Goal: Information Seeking & Learning: Learn about a topic

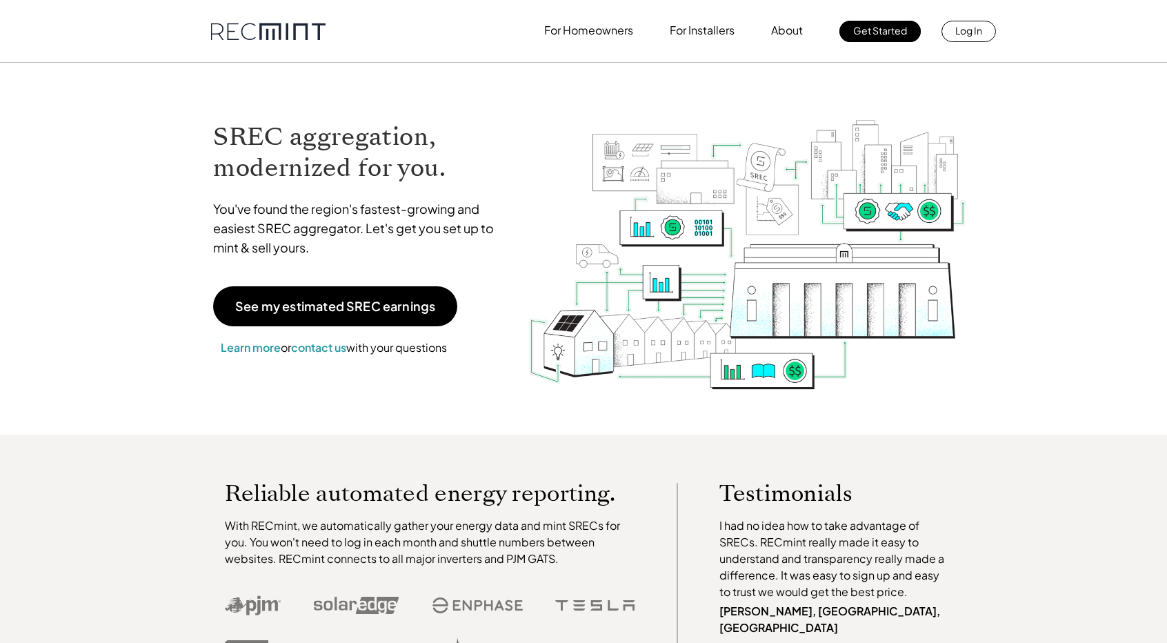
click at [375, 304] on p "See my estimated SREC earnings" at bounding box center [335, 306] width 200 height 12
click at [716, 82] on p "SREC pricing" at bounding box center [705, 86] width 64 height 14
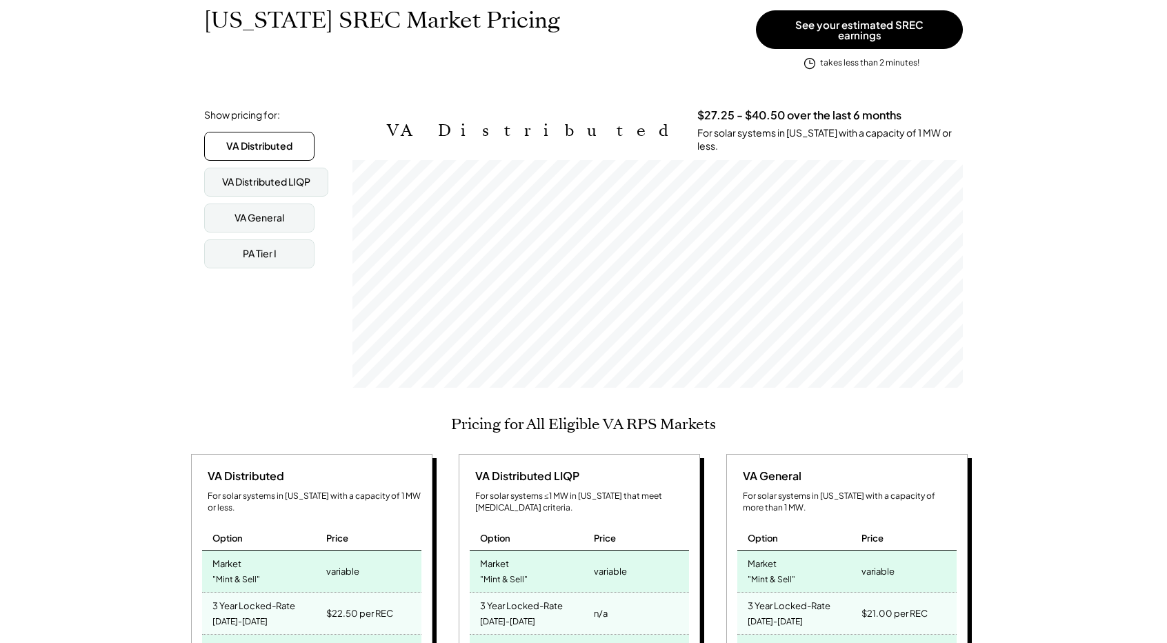
scroll to position [138, 0]
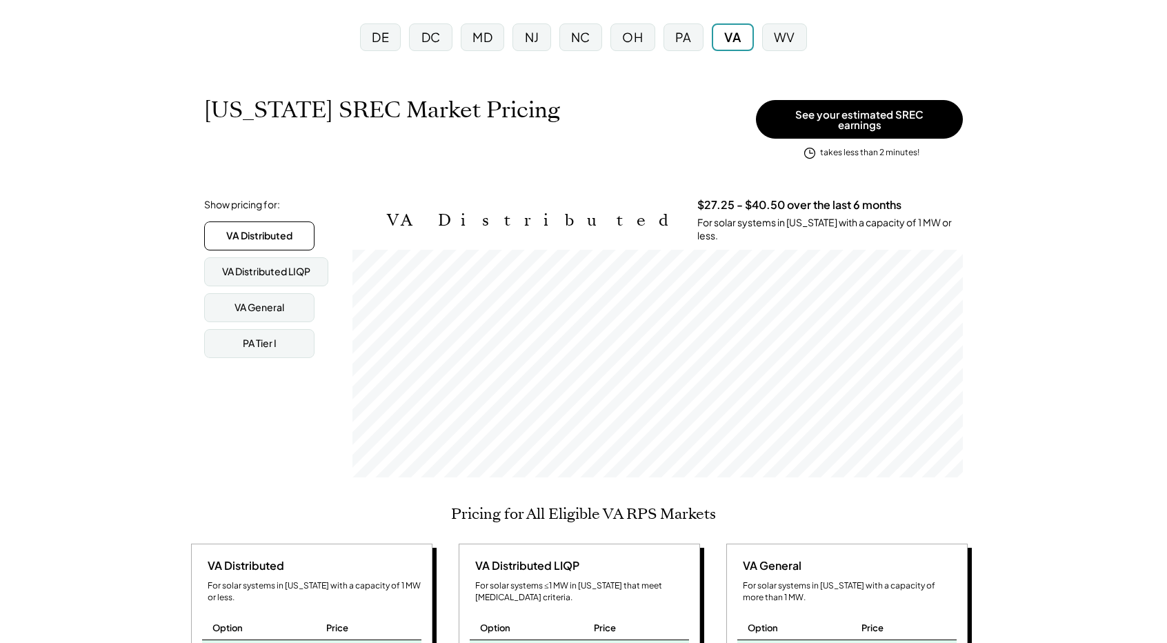
click at [433, 39] on div "DC" at bounding box center [431, 36] width 19 height 17
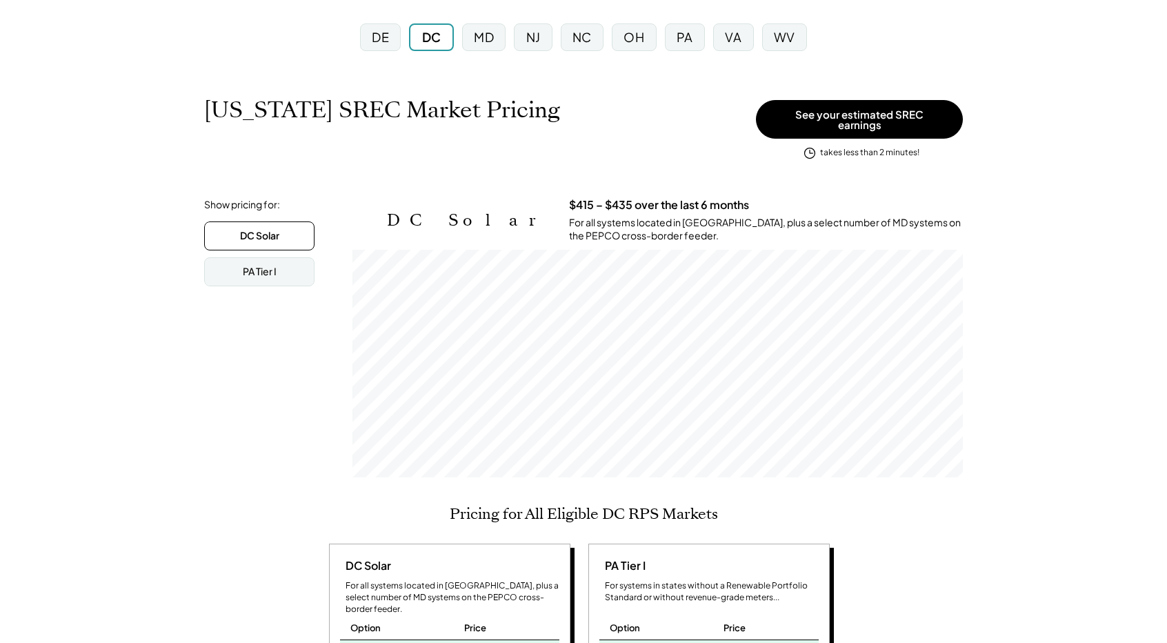
scroll to position [227, 611]
drag, startPoint x: 735, startPoint y: 39, endPoint x: 737, endPoint y: 23, distance: 16.8
click at [735, 34] on div "VA" at bounding box center [733, 36] width 17 height 17
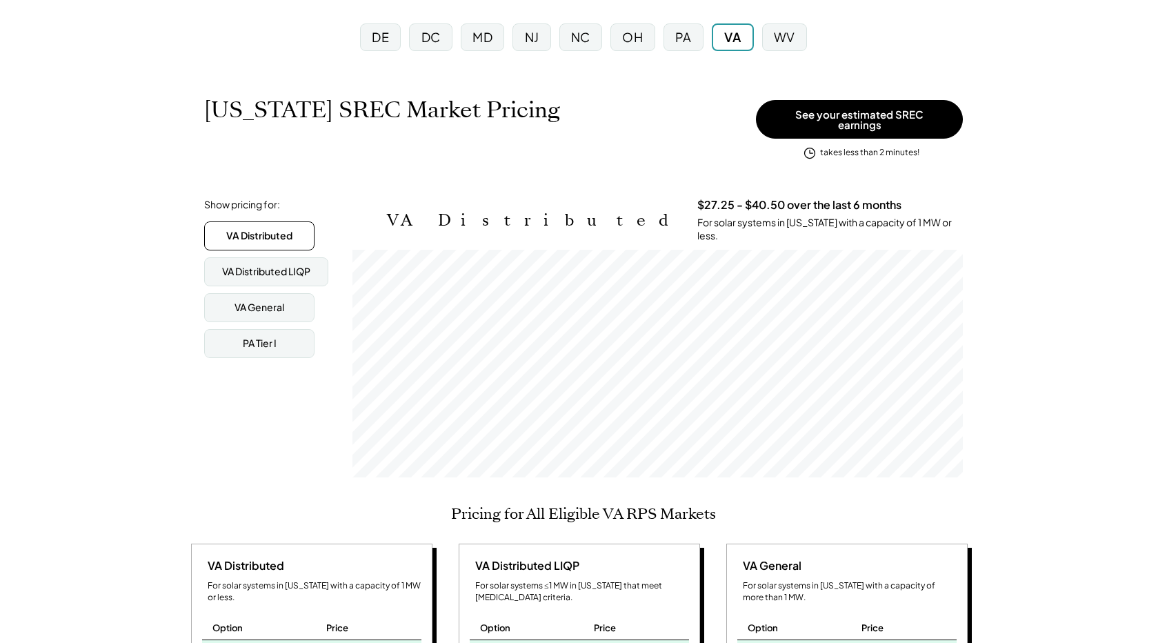
scroll to position [227, 611]
click at [665, 41] on div "PA" at bounding box center [684, 37] width 40 height 28
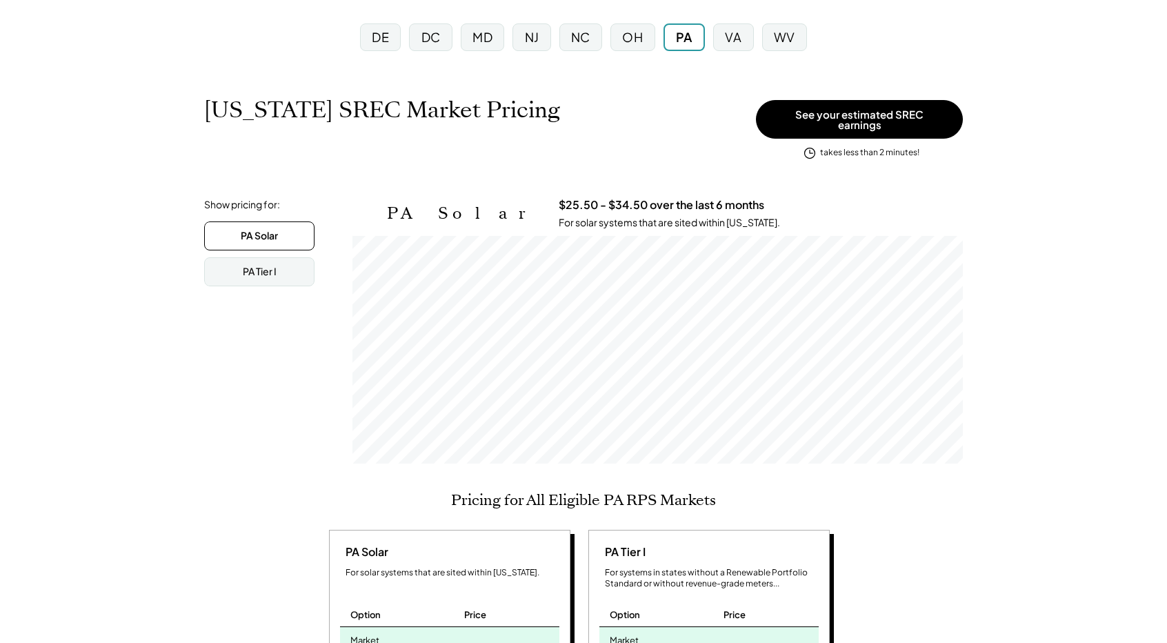
click at [535, 38] on div "NJ" at bounding box center [532, 36] width 14 height 17
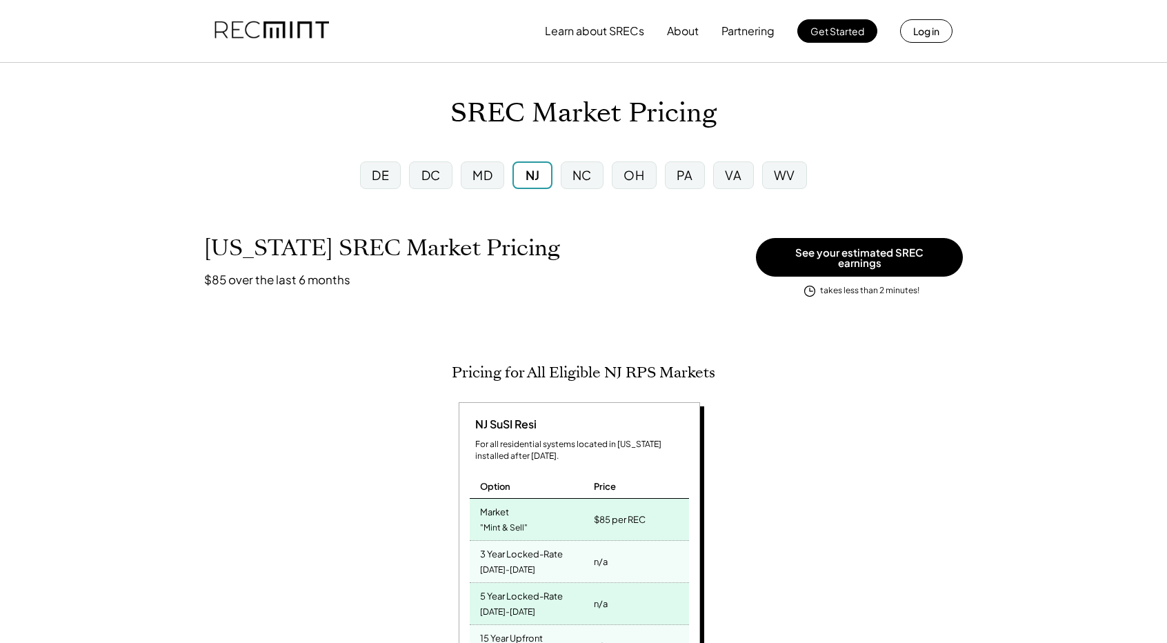
click at [483, 171] on div "MD" at bounding box center [483, 174] width 20 height 17
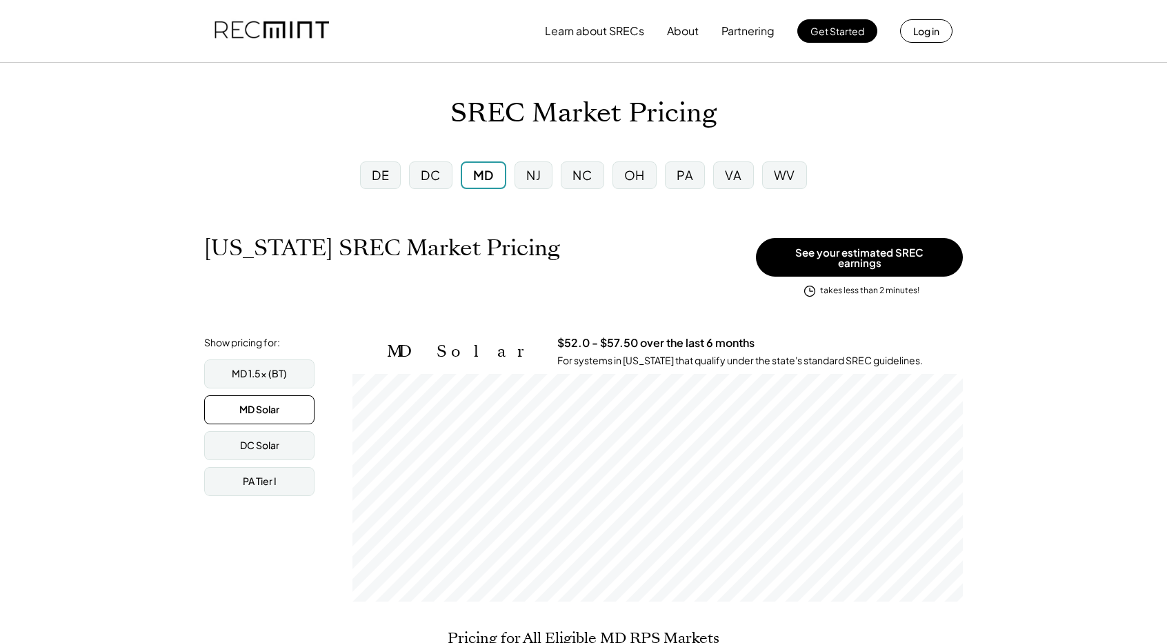
click at [390, 170] on div "DE" at bounding box center [380, 175] width 41 height 28
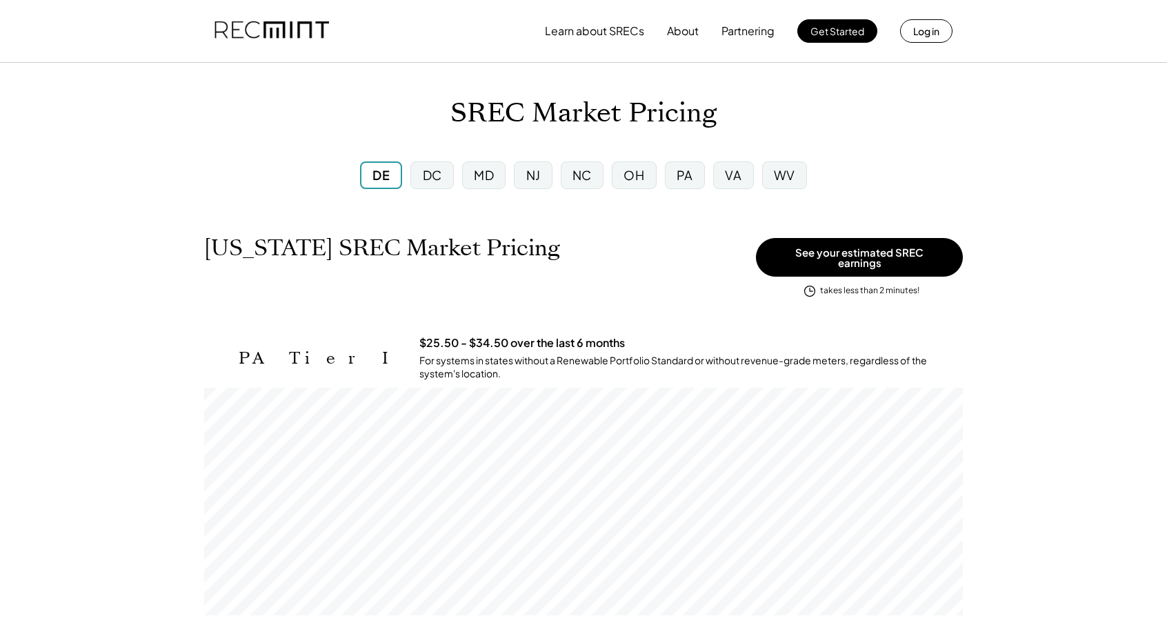
scroll to position [227, 759]
click at [743, 169] on div "VA" at bounding box center [733, 175] width 40 height 28
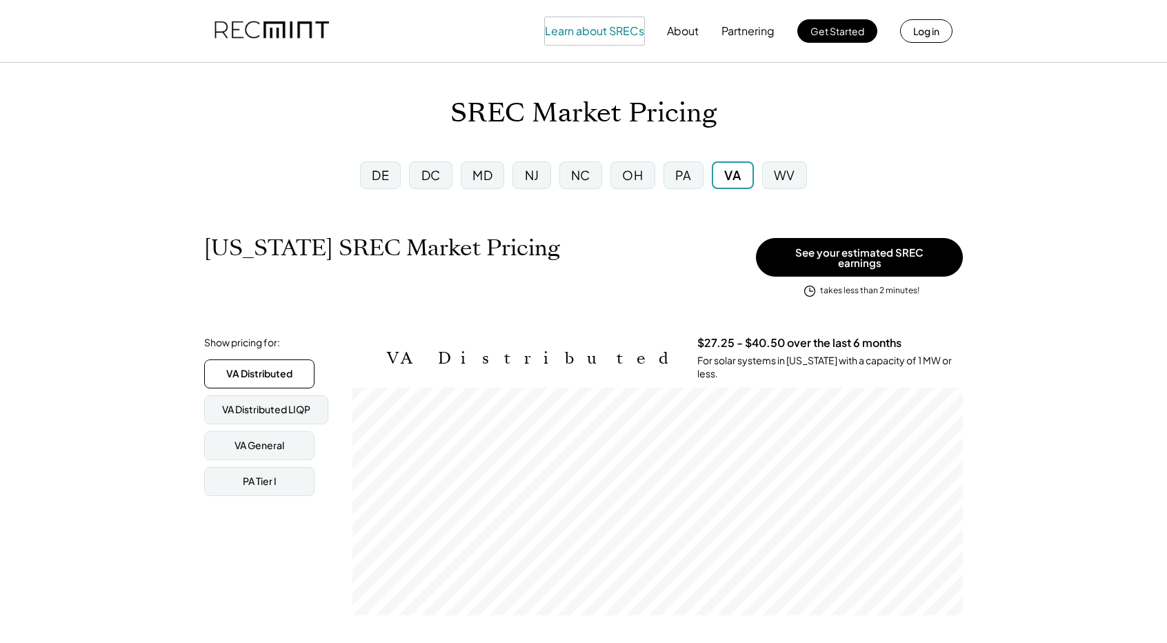
click at [614, 28] on button "Learn about SRECs" at bounding box center [594, 31] width 99 height 28
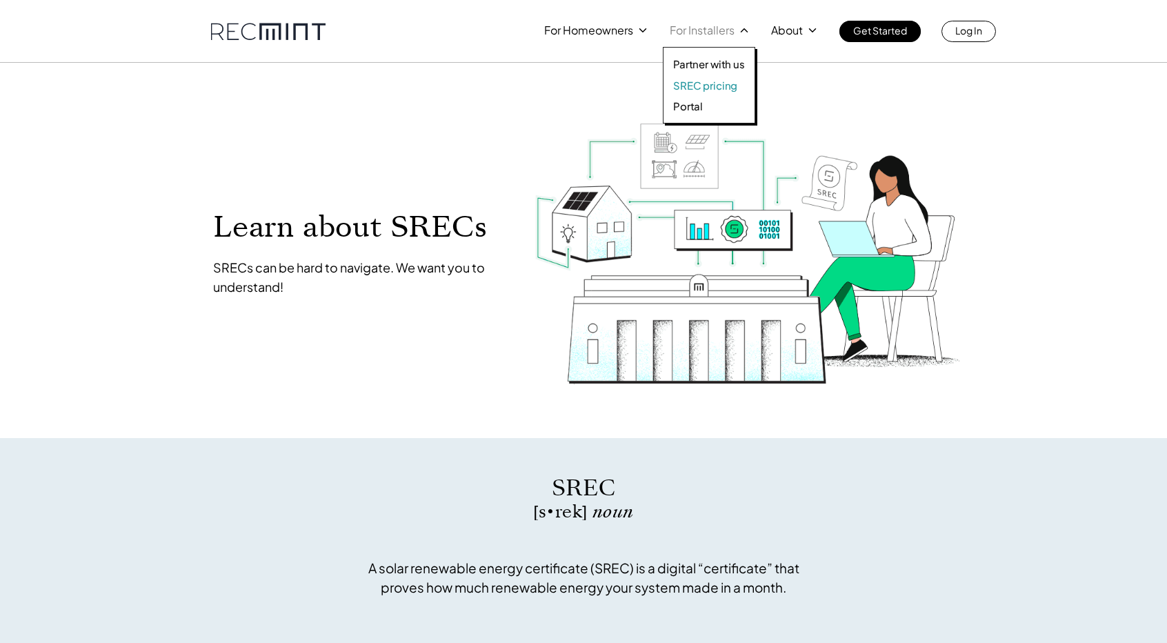
click at [706, 85] on p "SREC pricing" at bounding box center [705, 86] width 64 height 14
click at [700, 81] on p "SREC pricing" at bounding box center [705, 86] width 64 height 14
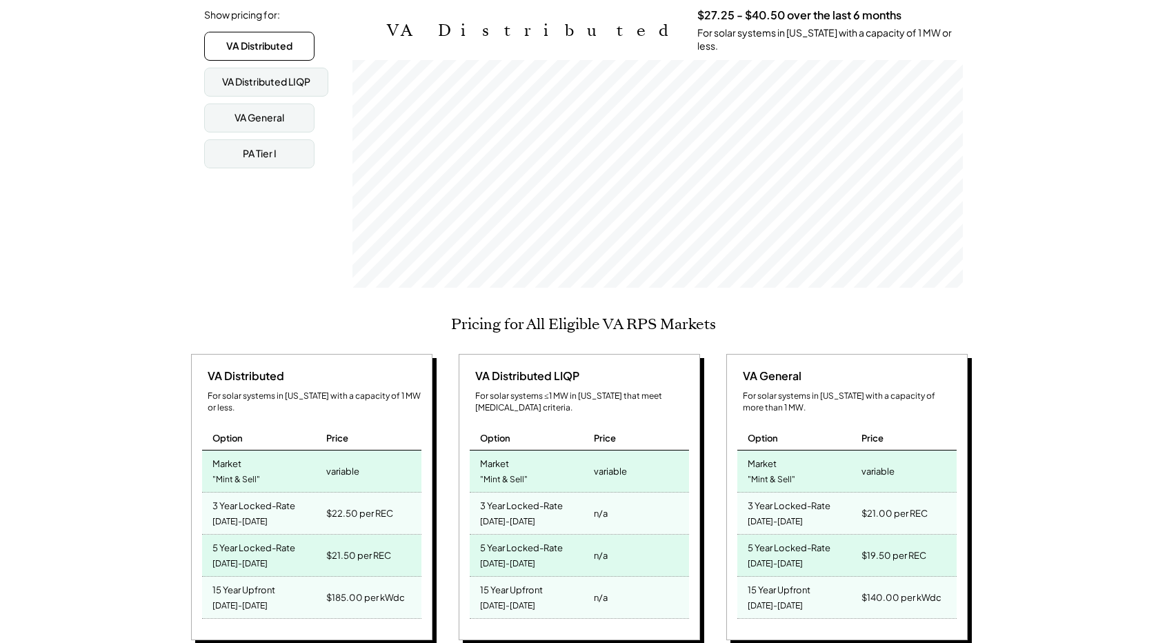
scroll to position [345, 0]
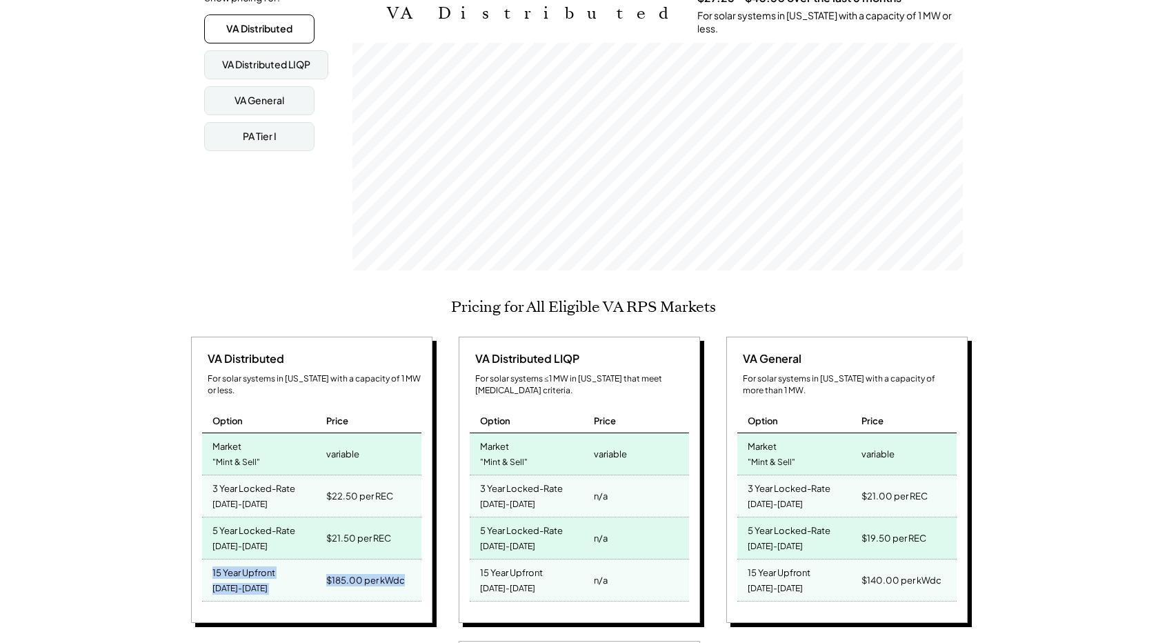
drag, startPoint x: 210, startPoint y: 551, endPoint x: 415, endPoint y: 566, distance: 206.1
click at [415, 566] on div "15 Year Upfront 2025-2039 $185.00 per kWdc" at bounding box center [311, 581] width 219 height 42
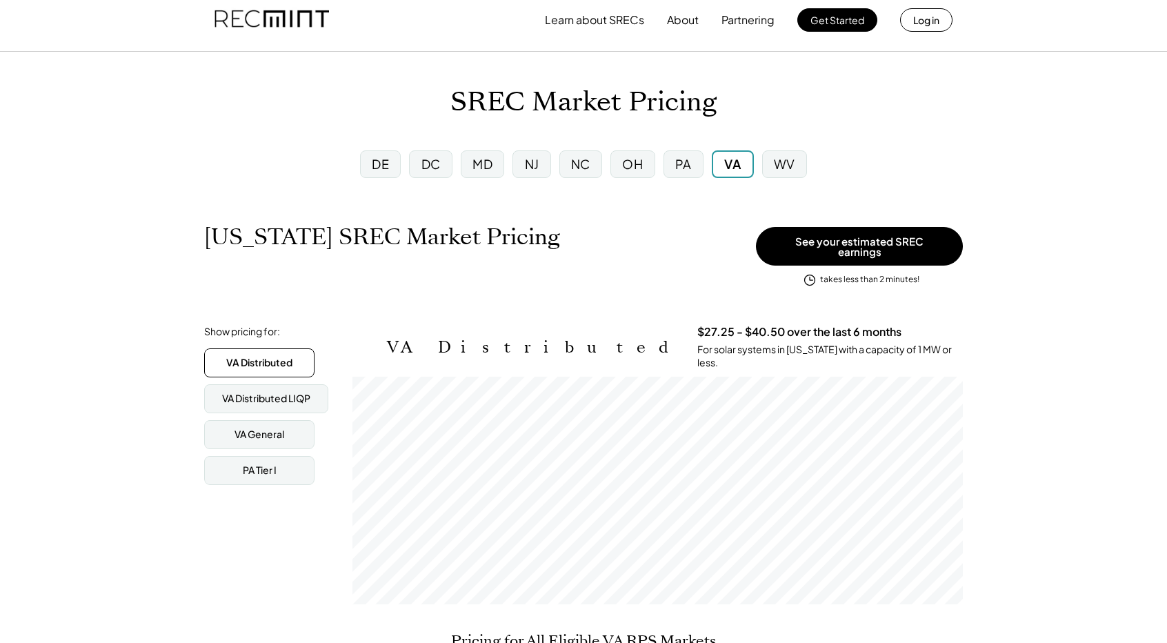
scroll to position [0, 0]
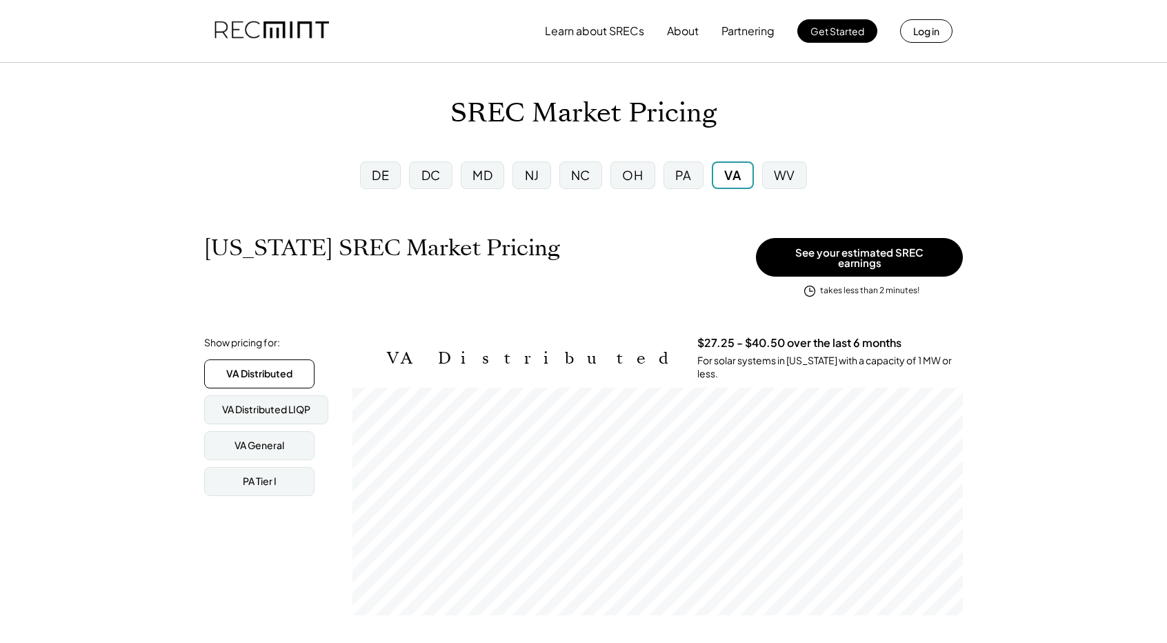
click at [428, 169] on div "DC" at bounding box center [431, 174] width 19 height 17
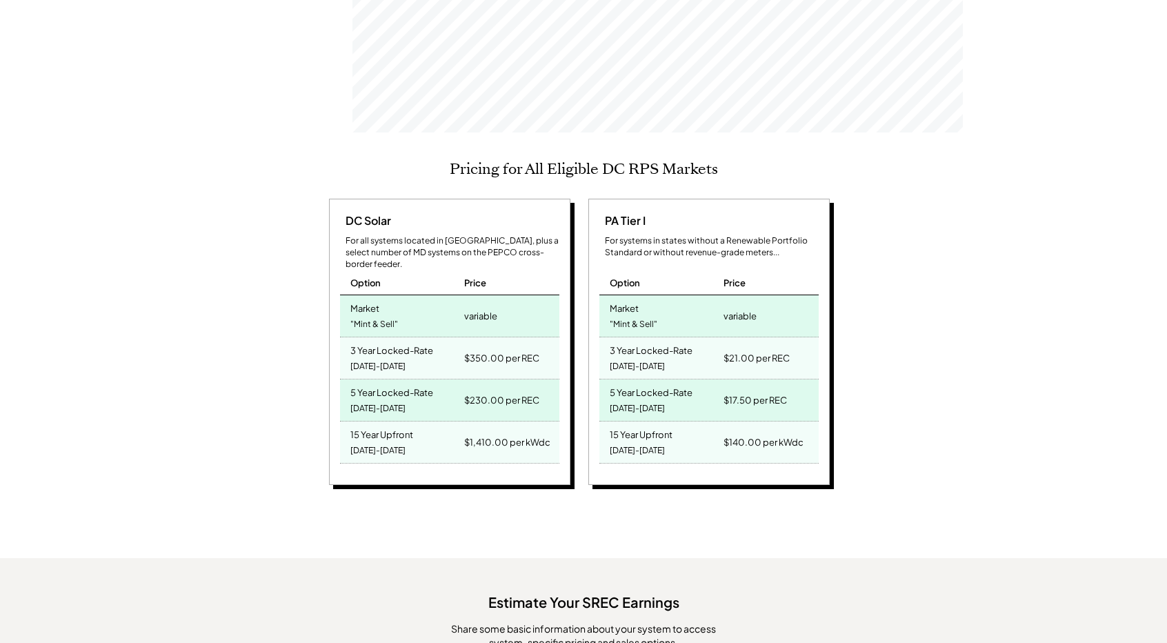
scroll to position [227, 611]
drag, startPoint x: 456, startPoint y: 417, endPoint x: 562, endPoint y: 437, distance: 108.1
click at [562, 437] on div "DC Solar For all systems located in DC, plus a select number of MD systems on t…" at bounding box center [449, 342] width 241 height 287
click at [457, 423] on div "15 Year Upfront 2025-2039" at bounding box center [400, 442] width 121 height 41
drag, startPoint x: 460, startPoint y: 422, endPoint x: 540, endPoint y: 439, distance: 81.7
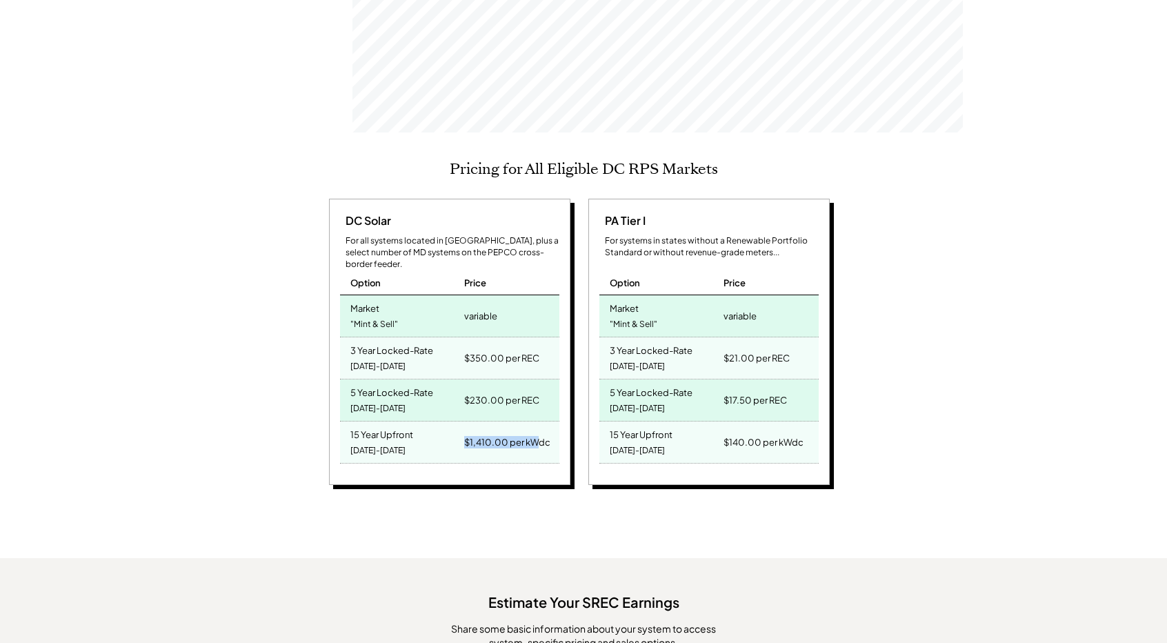
click at [539, 439] on div "$1,410.00 per kWdc" at bounding box center [510, 442] width 99 height 41
click at [541, 439] on div "$1,410.00 per kWdc" at bounding box center [510, 442] width 99 height 41
